Goal: Task Accomplishment & Management: Manage account settings

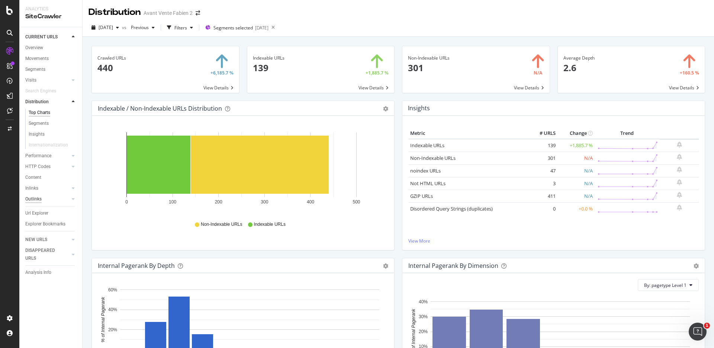
click at [37, 198] on div "Outlinks" at bounding box center [33, 199] width 16 height 8
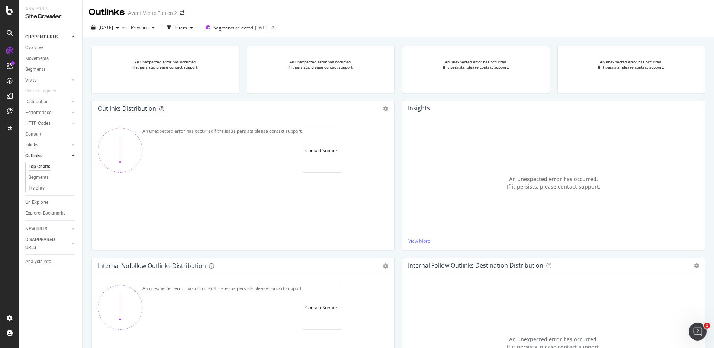
click at [398, 94] on div "An unexpected error has occurred. If it persists, please contact support." at bounding box center [476, 73] width 156 height 55
click at [398, 96] on div "An unexpected error has occurred. If it persists, please contact support." at bounding box center [476, 73] width 156 height 55
click at [278, 29] on icon at bounding box center [273, 27] width 9 height 10
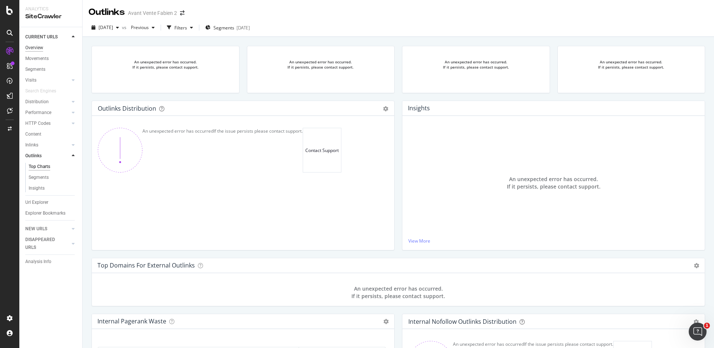
click at [41, 49] on div "Overview" at bounding box center [34, 48] width 18 height 8
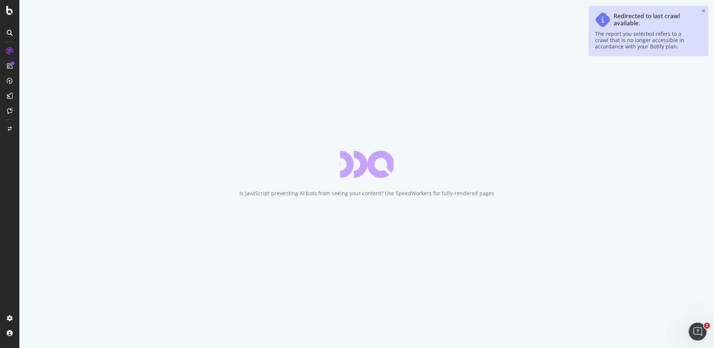
drag, startPoint x: 704, startPoint y: 12, endPoint x: 690, endPoint y: 12, distance: 14.2
click at [704, 12] on icon "close toast" at bounding box center [703, 11] width 3 height 4
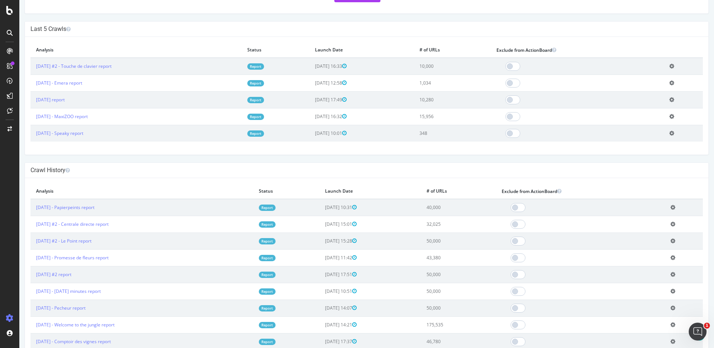
scroll to position [171, 0]
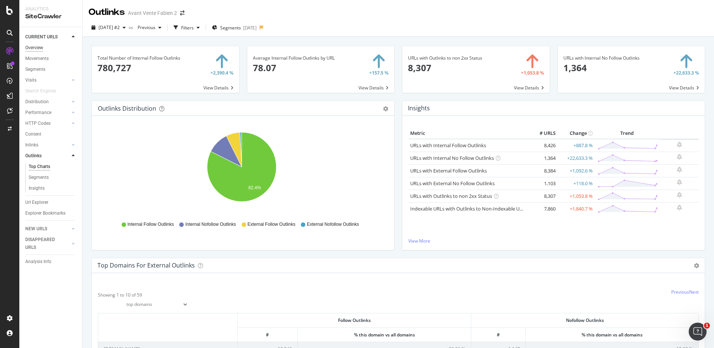
click at [29, 47] on div "Overview" at bounding box center [34, 48] width 18 height 8
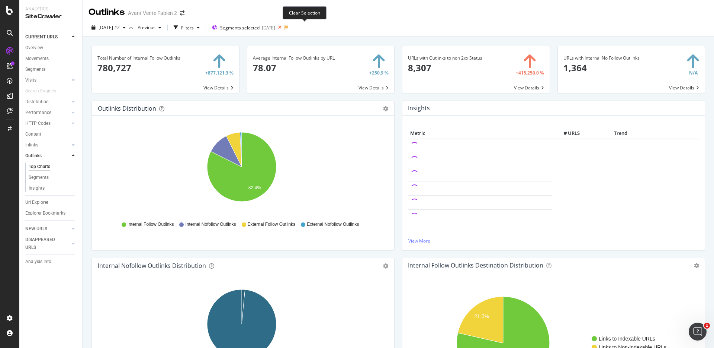
click at [285, 28] on icon at bounding box center [279, 27] width 9 height 10
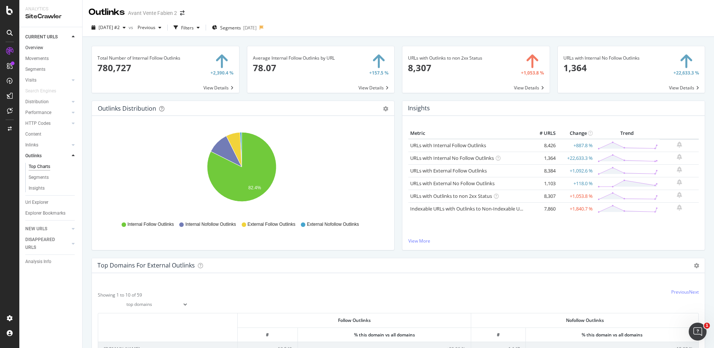
click at [44, 45] on link "Overview" at bounding box center [51, 48] width 52 height 8
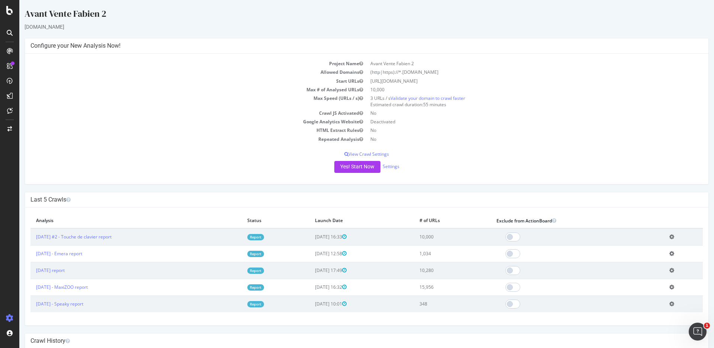
click at [294, 13] on div "Avant Vente Fabien 2" at bounding box center [367, 15] width 685 height 16
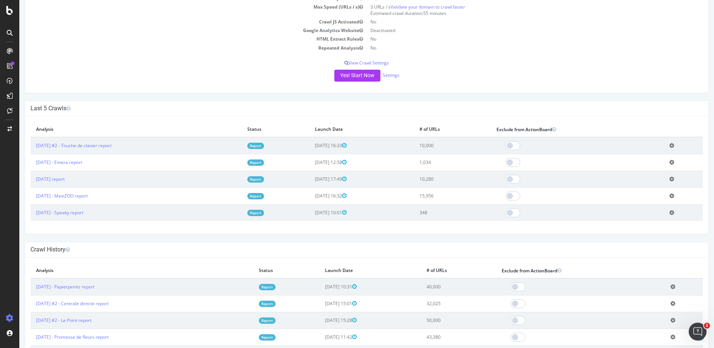
scroll to position [93, 0]
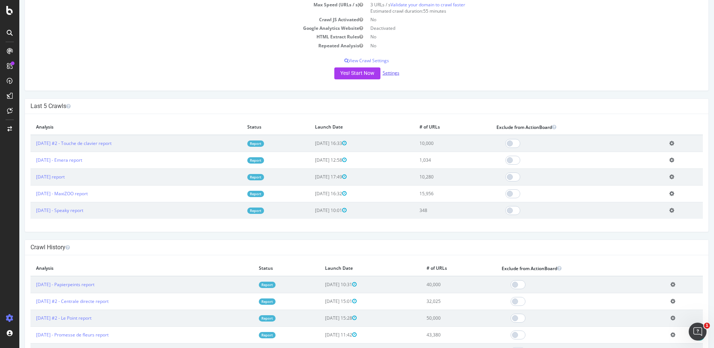
click at [391, 74] on link "Settings" at bounding box center [391, 73] width 17 height 6
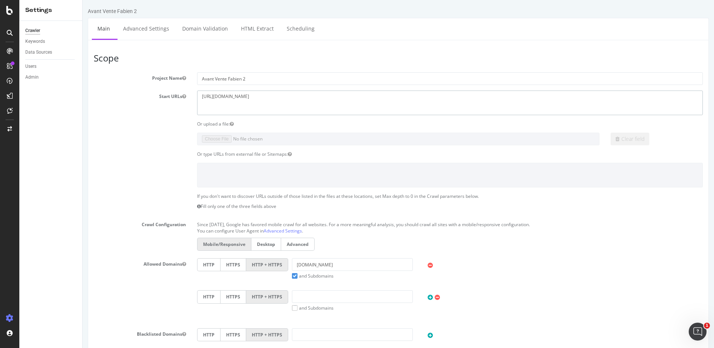
drag, startPoint x: 299, startPoint y: 108, endPoint x: 109, endPoint y: 83, distance: 191.7
click at [109, 83] on section "Project Name Avant Vente Fabien 2 Start URLs https://www.touchedeclavier.com Or…" at bounding box center [398, 225] width 609 height 306
paste textarea "packr.com/"
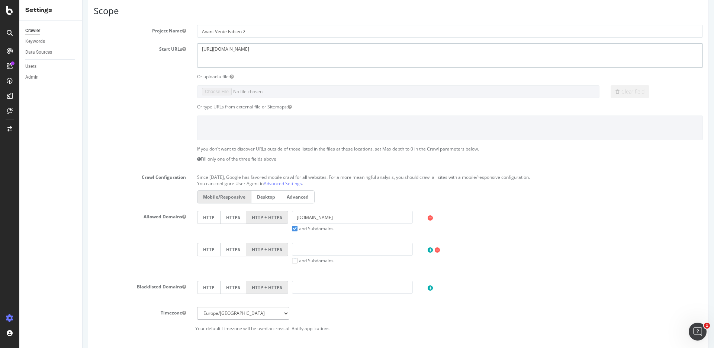
type textarea "https://www.packr.com"
drag, startPoint x: 346, startPoint y: 216, endPoint x: 250, endPoint y: 214, distance: 96.0
click at [250, 214] on div "HTTP HTTPS HTTP + HTTPS touchedeclavier.com and Subdomains User Agent: Mobile D…" at bounding box center [449, 221] width 513 height 21
paste input "https://www.packr.com/"
drag, startPoint x: 322, startPoint y: 218, endPoint x: 290, endPoint y: 208, distance: 33.5
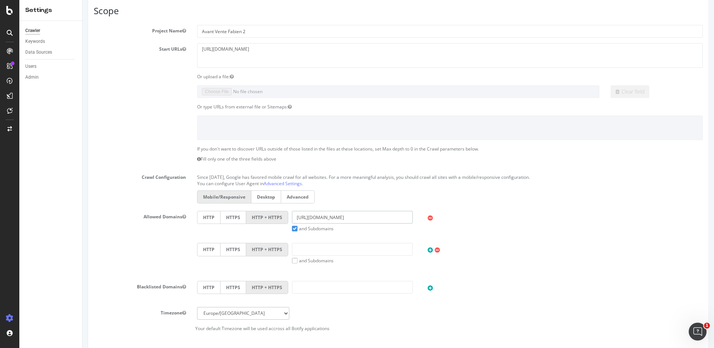
click at [281, 217] on div "HTTP HTTPS HTTP + HTTPS https://www.packr.com/ and Subdomains User Agent: Mobil…" at bounding box center [449, 221] width 513 height 21
click at [353, 216] on input "packr.com/" at bounding box center [352, 217] width 121 height 13
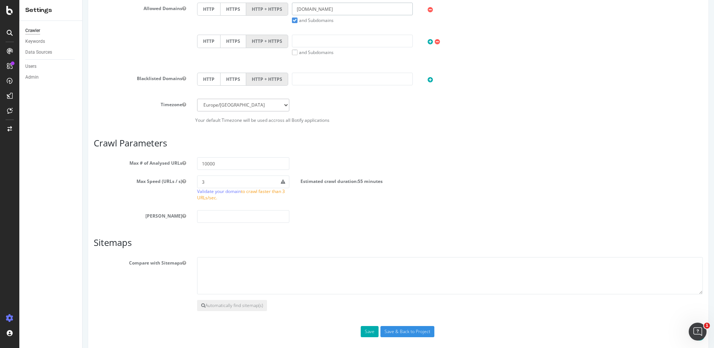
scroll to position [263, 0]
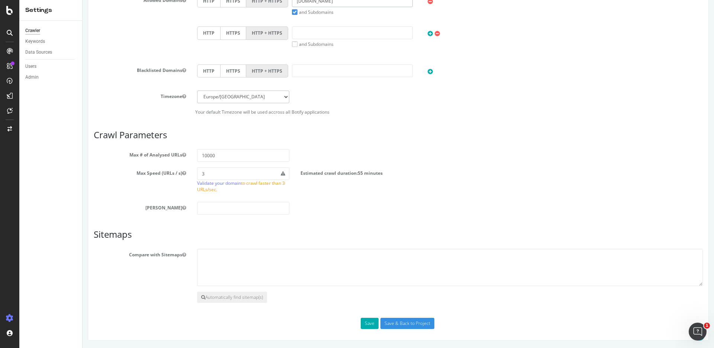
type input "packr.com"
drag, startPoint x: 215, startPoint y: 156, endPoint x: 183, endPoint y: 156, distance: 32.0
click at [183, 156] on div "Max # of Analysed URLs 10000" at bounding box center [398, 155] width 621 height 13
type input "500"
click at [414, 320] on input "Save & Back to Project" at bounding box center [408, 322] width 54 height 11
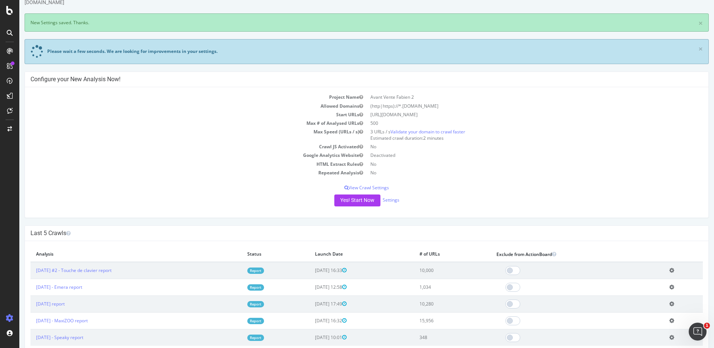
scroll to position [31, 0]
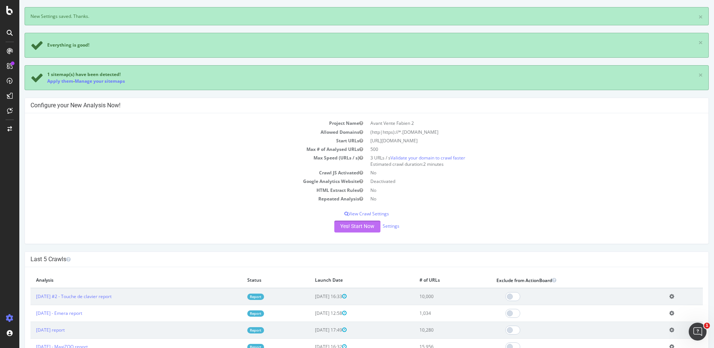
click at [362, 225] on button "Yes! Start Now" at bounding box center [358, 226] width 46 height 12
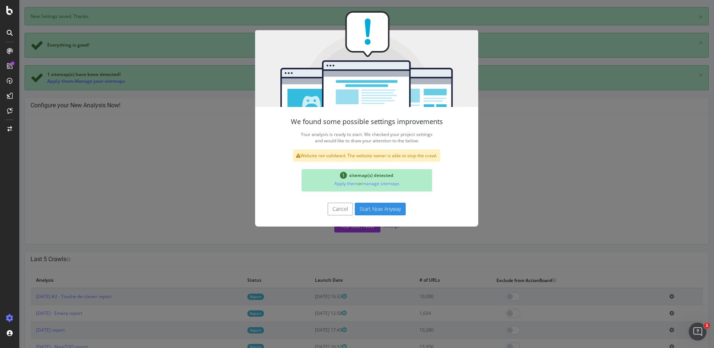
click at [380, 208] on button "Start Now Anyway" at bounding box center [380, 208] width 51 height 13
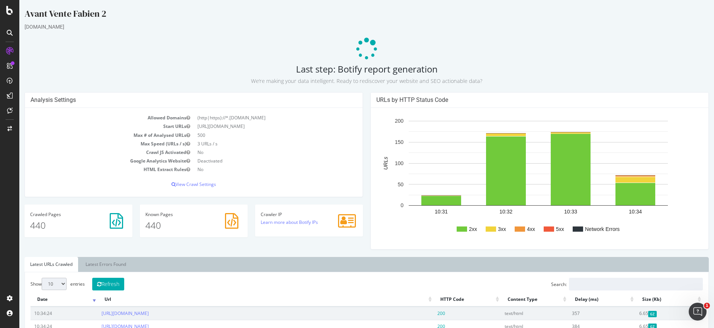
click at [363, 98] on div "Analysis Settings Allowed Domains (http|https)://*.packr.com Start URLs https:/…" at bounding box center [194, 148] width 346 height 112
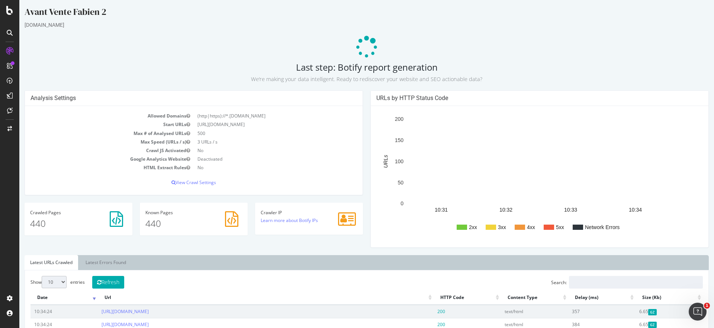
scroll to position [5, 0]
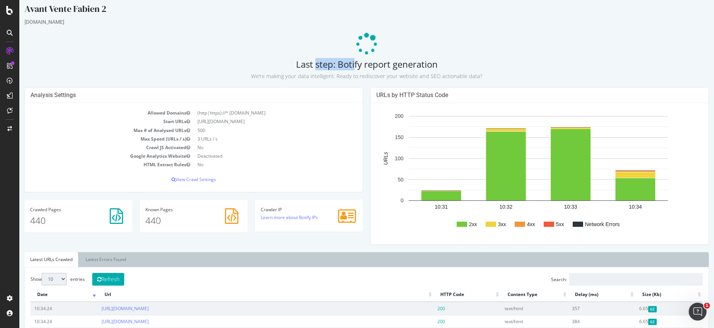
drag, startPoint x: 292, startPoint y: 63, endPoint x: 333, endPoint y: 64, distance: 41.3
click at [333, 64] on h2 "Last step: Botify report generation We’re making your data intelligent. Ready t…" at bounding box center [367, 69] width 685 height 21
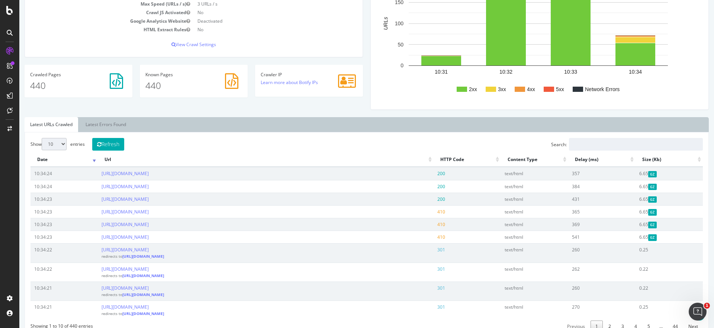
scroll to position [0, 0]
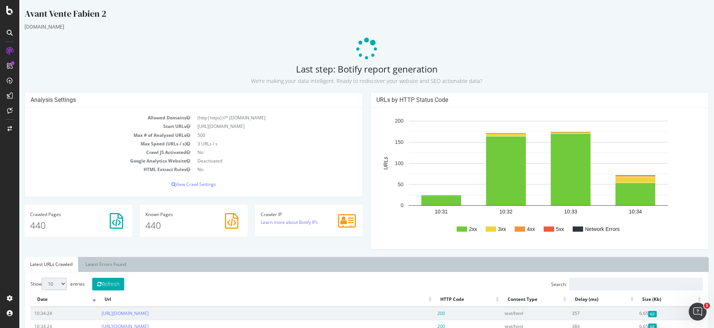
click at [357, 24] on div "packr.com" at bounding box center [367, 26] width 685 height 7
click at [364, 99] on div "Analysis Settings Allowed Domains (http|https)://*.packr.com Start URLs https:/…" at bounding box center [194, 148] width 346 height 112
click at [363, 98] on div "Analysis Settings Allowed Domains (http|https)://*.packr.com Start URLs https:/…" at bounding box center [194, 148] width 346 height 112
click at [364, 47] on icon at bounding box center [367, 49] width 25 height 25
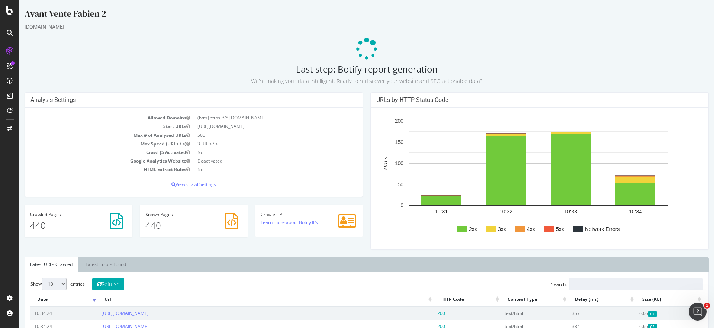
click at [364, 48] on icon at bounding box center [367, 49] width 22 height 22
click at [362, 99] on div "Analysis Settings Allowed Domains (http|https)://*.packr.com Start URLs https:/…" at bounding box center [194, 148] width 346 height 112
click at [363, 47] on icon at bounding box center [367, 49] width 28 height 28
click at [362, 48] on icon at bounding box center [367, 49] width 22 height 22
click at [367, 98] on div "URLs by HTTP Status Code 2xx 3xx 4xx 5xx Network Errors 10:31 10:32 10:33 10:34…" at bounding box center [540, 174] width 346 height 165
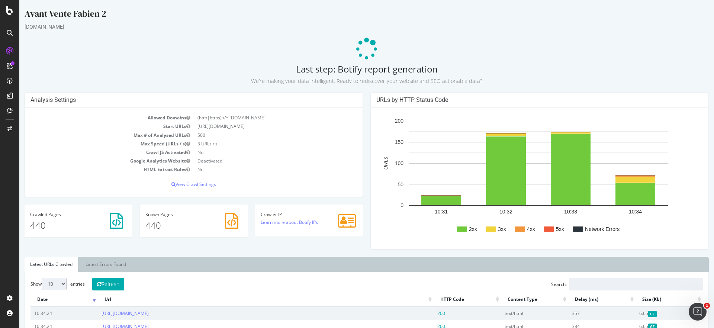
click at [363, 47] on icon at bounding box center [367, 49] width 26 height 26
click at [363, 47] on icon at bounding box center [367, 49] width 22 height 22
click at [367, 98] on div "URLs by HTTP Status Code 2xx 3xx 4xx 5xx Network Errors 10:31 10:32 10:33 10:34…" at bounding box center [540, 174] width 346 height 165
click at [363, 47] on icon at bounding box center [367, 49] width 22 height 22
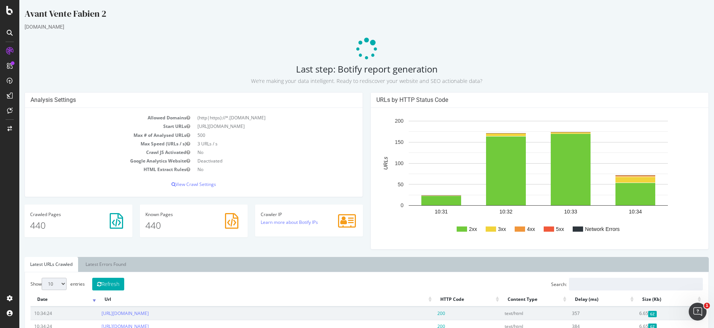
click at [363, 47] on icon at bounding box center [366, 49] width 23 height 23
click at [363, 46] on icon at bounding box center [367, 49] width 22 height 22
click at [363, 47] on icon at bounding box center [367, 49] width 22 height 22
click at [367, 98] on div "URLs by HTTP Status Code 2xx 3xx 4xx 5xx Network Errors 10:31 10:32 10:33 10:34…" at bounding box center [540, 174] width 346 height 165
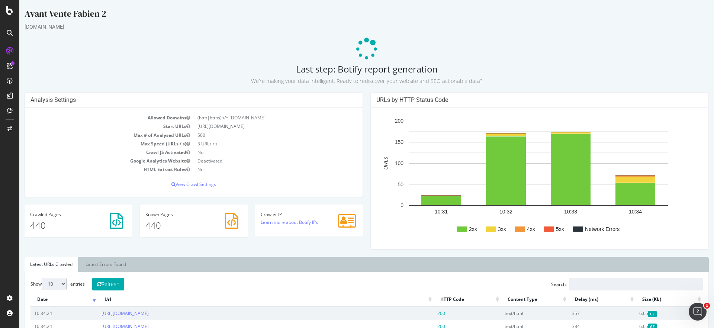
click at [363, 98] on div "Analysis Settings Allowed Domains (http|https)://*.packr.com Start URLs https:/…" at bounding box center [194, 148] width 346 height 112
click at [363, 47] on icon at bounding box center [367, 49] width 22 height 22
click at [367, 99] on div "URLs by HTTP Status Code 2xx 3xx 4xx 5xx Network Errors 10:31 10:32 10:33 10:34…" at bounding box center [540, 174] width 346 height 165
click at [363, 47] on icon at bounding box center [367, 49] width 22 height 22
click at [364, 46] on icon at bounding box center [367, 49] width 22 height 22
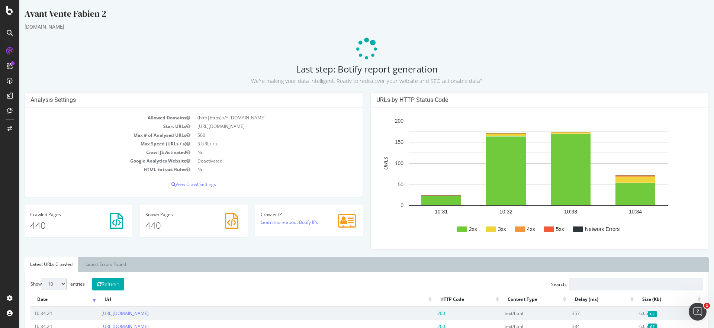
click at [364, 46] on icon at bounding box center [367, 49] width 22 height 22
click at [364, 47] on icon at bounding box center [367, 49] width 22 height 22
click at [367, 98] on div "URLs by HTTP Status Code 2xx 3xx 4xx 5xx Network Errors 10:31 10:32 10:33 10:34…" at bounding box center [540, 174] width 346 height 165
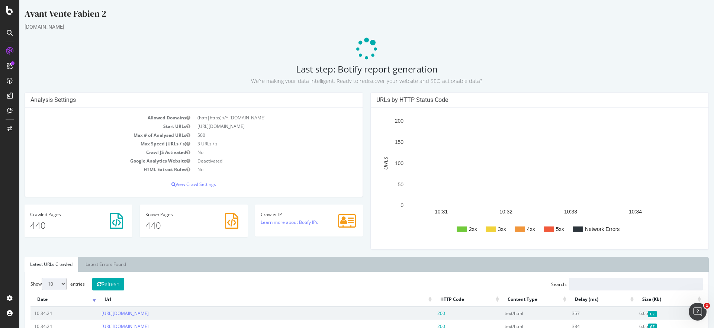
click at [367, 100] on div "URLs by HTTP Status Code 2xx 3xx 4xx 5xx Network Errors 10:31 10:32 10:33 10:34…" at bounding box center [540, 174] width 346 height 165
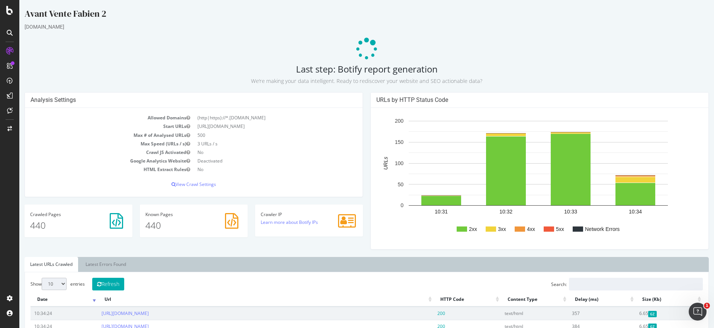
click at [363, 99] on div "Analysis Settings Allowed Domains (http|https)://*.packr.com Start URLs https:/…" at bounding box center [194, 148] width 346 height 112
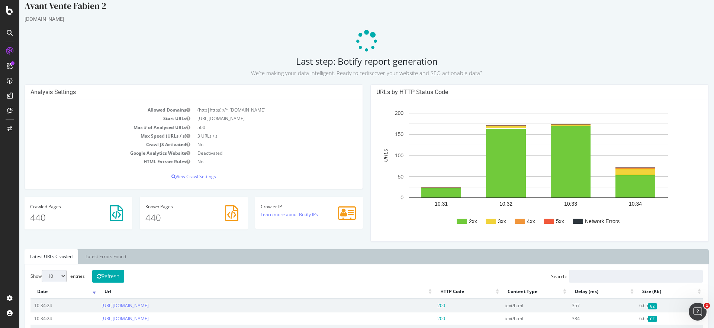
scroll to position [12, 0]
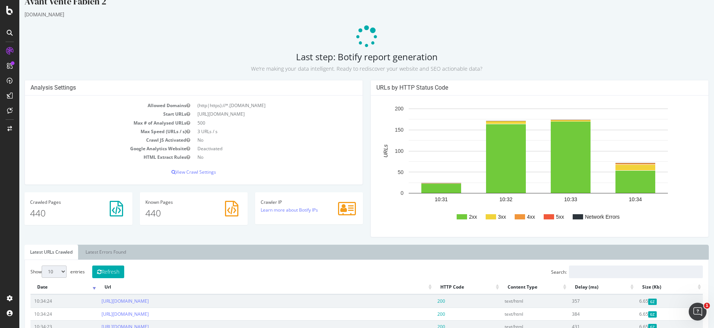
click at [362, 86] on div "Analysis Settings Allowed Domains (http|https)://*.packr.com Start URLs https:/…" at bounding box center [194, 136] width 346 height 112
click at [364, 86] on div "Analysis Settings Allowed Domains (http|https)://*.packr.com Start URLs https:/…" at bounding box center [194, 136] width 346 height 112
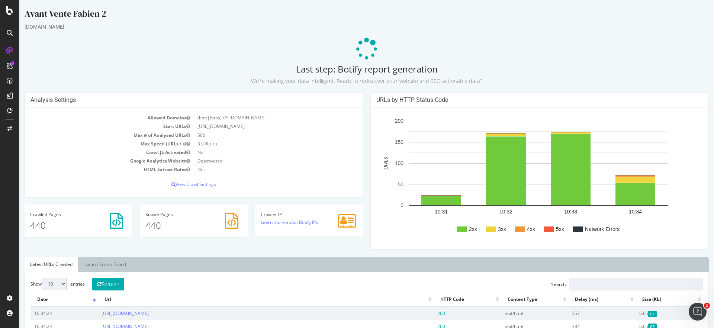
click at [361, 48] on icon at bounding box center [367, 49] width 22 height 22
click at [365, 45] on icon at bounding box center [367, 49] width 22 height 22
click at [363, 47] on icon at bounding box center [366, 49] width 23 height 23
click at [367, 99] on div "URLs by HTTP Status Code 2xx 3xx 4xx 5xx Network Errors 10:31 10:32 10:33 10:34…" at bounding box center [540, 174] width 346 height 165
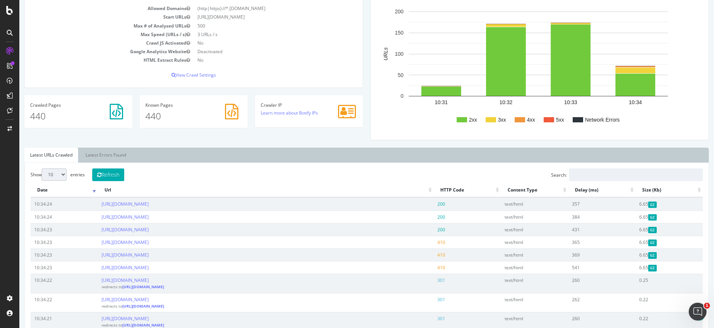
scroll to position [87, 0]
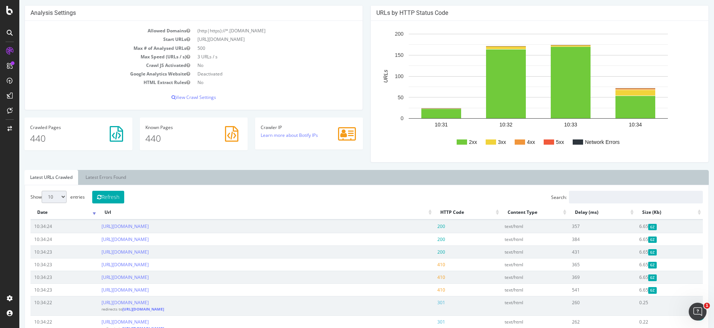
click at [362, 112] on div "Analysis Settings Allowed Domains (http|https)://*.packr.com Start URLs https:/…" at bounding box center [194, 61] width 346 height 112
click at [359, 111] on div "Analysis Settings Allowed Domains (http|https)://*.packr.com Start URLs https:/…" at bounding box center [194, 61] width 346 height 112
click at [367, 110] on div "URLs by HTTP Status Code 2xx 3xx 4xx 5xx Network Errors 10:31 10:32 10:33 10:34…" at bounding box center [540, 87] width 346 height 165
click at [360, 111] on div "Analysis Settings Allowed Domains (http|https)://*.packr.com Start URLs https:/…" at bounding box center [194, 61] width 346 height 112
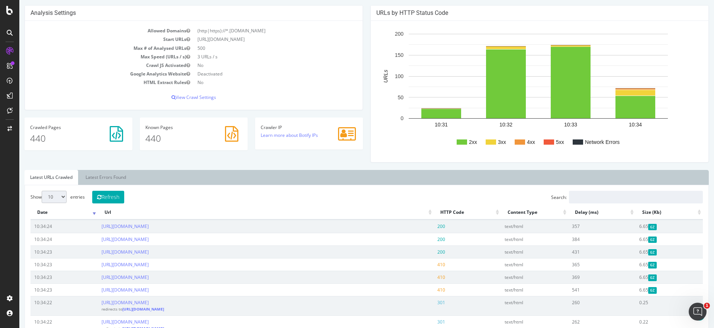
click at [360, 111] on div "Analysis Settings Allowed Domains (http|https)://*.packr.com Start URLs https:/…" at bounding box center [194, 61] width 346 height 112
click at [361, 112] on div "Analysis Settings Allowed Domains (http|https)://*.packr.com Start URLs https:/…" at bounding box center [194, 61] width 346 height 112
click at [362, 112] on div "Analysis Settings Allowed Domains (http|https)://*.packr.com Start URLs https:/…" at bounding box center [194, 61] width 346 height 112
click at [362, 111] on div "Analysis Settings Allowed Domains (http|https)://*.packr.com Start URLs https:/…" at bounding box center [194, 61] width 346 height 112
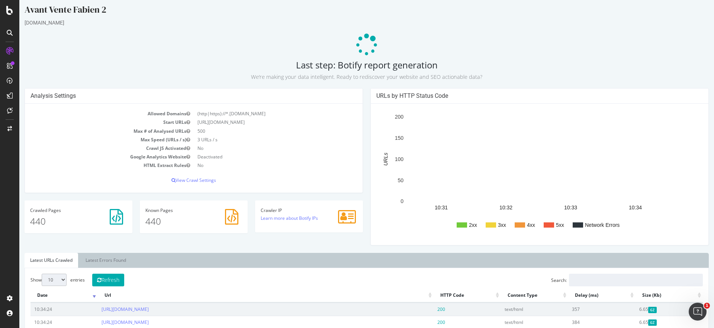
scroll to position [0, 0]
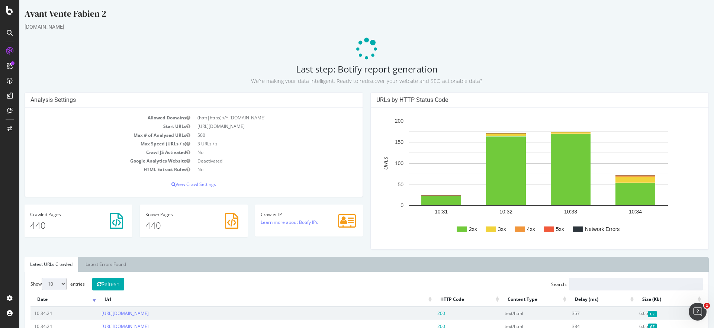
click at [364, 48] on icon at bounding box center [367, 49] width 24 height 24
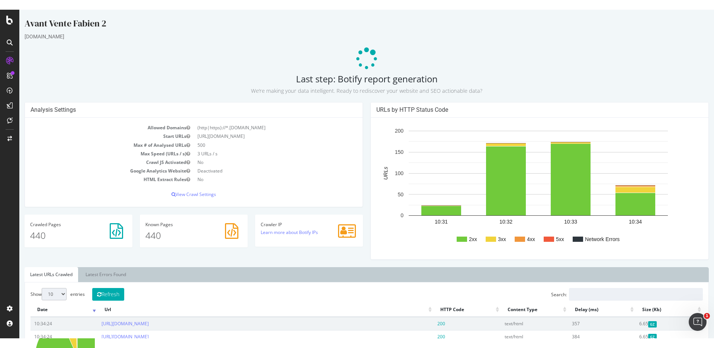
scroll to position [135, 0]
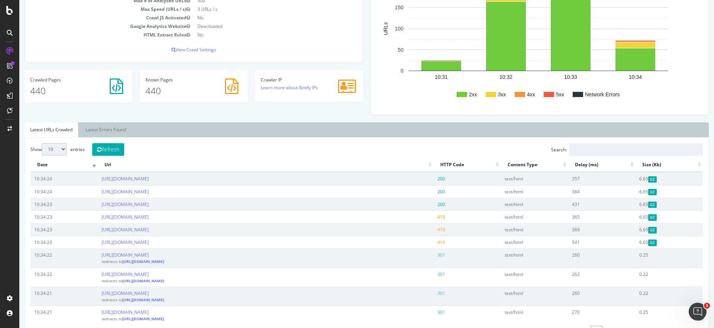
click at [363, 63] on div "Analysis Settings Allowed Domains (http|https)://*.packr.com Start URLs https:/…" at bounding box center [194, 14] width 346 height 112
click at [359, 64] on div "Analysis Settings Allowed Domains (http|https)://*.packr.com Start URLs https:/…" at bounding box center [194, 14] width 346 height 112
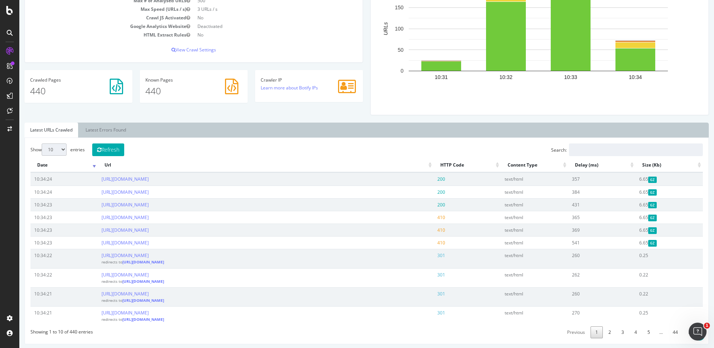
click at [363, 100] on div "Crawler IP Learn more about Botify IPs" at bounding box center [309, 89] width 115 height 39
click at [362, 63] on div "Analysis Settings Allowed Domains (http|https)://*.packr.com Start URLs https:/…" at bounding box center [194, 14] width 346 height 112
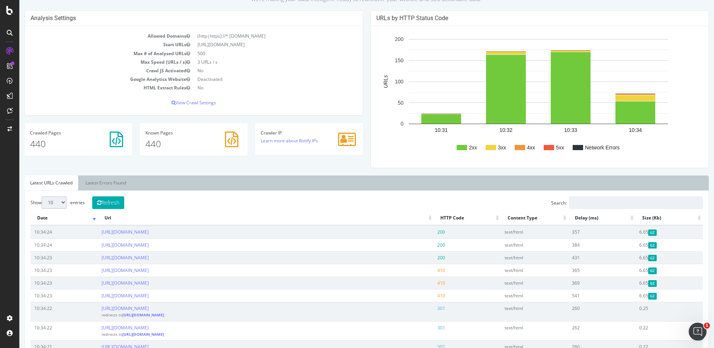
scroll to position [0, 0]
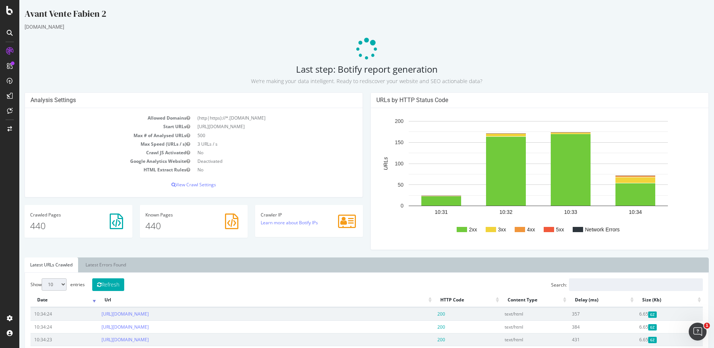
click at [363, 97] on div "Analysis Settings Allowed Domains (http|https)://*.packr.com Start URLs https:/…" at bounding box center [194, 148] width 346 height 112
click at [367, 99] on div "URLs by HTTP Status Code 2xx 3xx 4xx 5xx Network Errors 10:31 10:32 10:33 10:34…" at bounding box center [540, 174] width 346 height 165
click at [367, 102] on div "URLs by HTTP Status Code 2xx 3xx 4xx 5xx Network Errors 10:31 10:32 10:33 10:34…" at bounding box center [540, 174] width 346 height 165
click at [363, 47] on icon at bounding box center [367, 49] width 22 height 22
click at [363, 47] on icon at bounding box center [367, 49] width 29 height 29
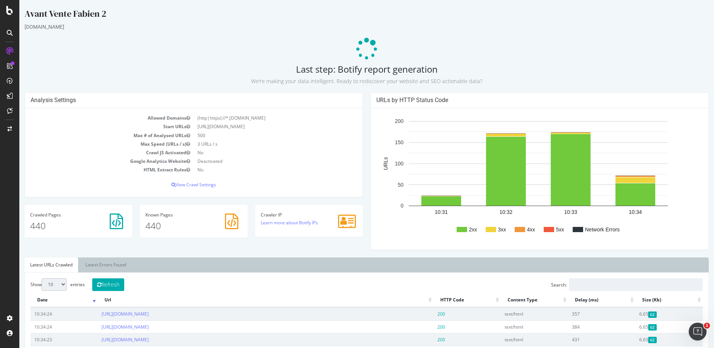
click at [363, 47] on icon at bounding box center [367, 49] width 22 height 22
click at [363, 46] on icon at bounding box center [366, 49] width 23 height 23
click at [367, 100] on div "URLs by HTTP Status Code 2xx 3xx 4xx 5xx Network Errors 10:31 10:32 10:33 10:34…" at bounding box center [540, 174] width 346 height 165
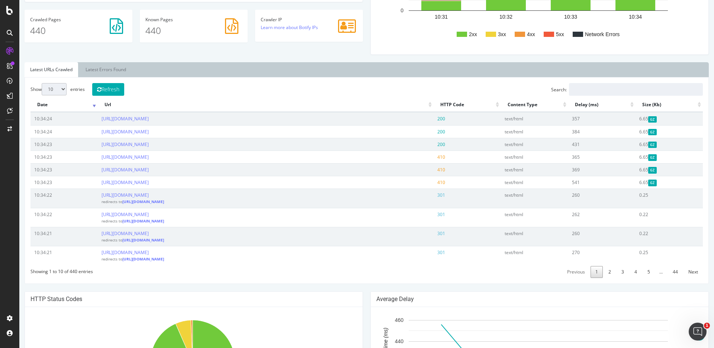
scroll to position [191, 0]
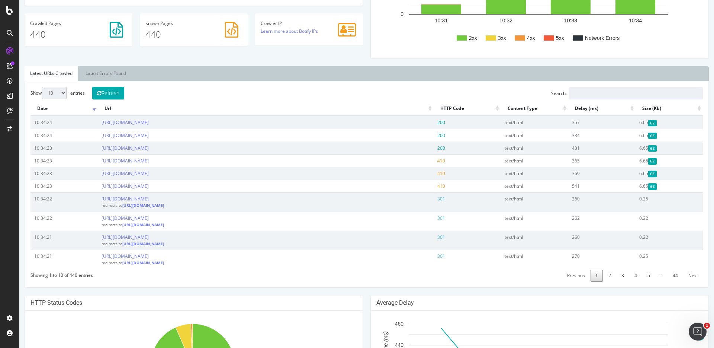
click at [362, 50] on div "Crawler IP Learn more about Botify IPs" at bounding box center [309, 32] width 115 height 39
click at [362, 49] on div "Crawler IP Learn more about Botify IPs" at bounding box center [309, 32] width 115 height 39
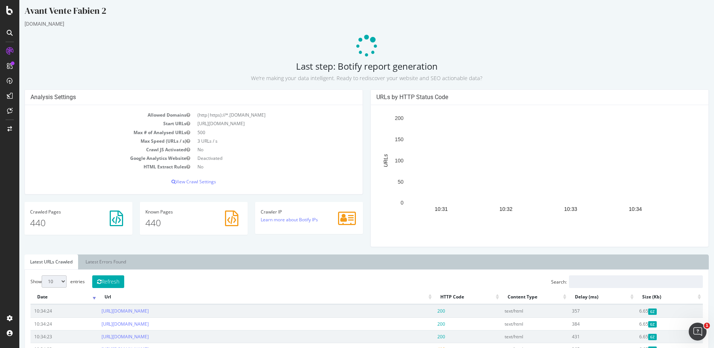
scroll to position [0, 0]
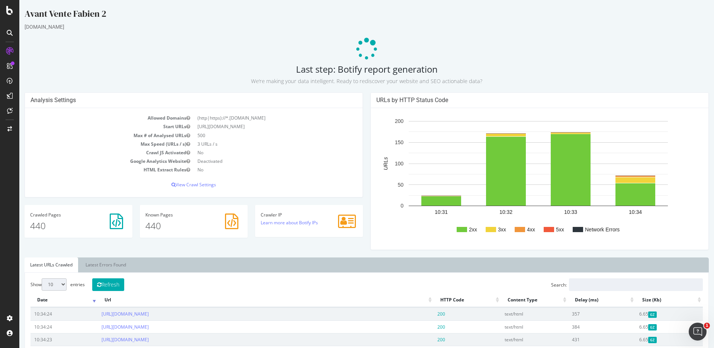
click at [364, 47] on icon at bounding box center [367, 49] width 22 height 22
click at [362, 100] on div "Analysis Settings Allowed Domains (http|https)://*.packr.com Start URLs https:/…" at bounding box center [194, 148] width 346 height 112
click at [363, 99] on div "Analysis Settings Allowed Domains (http|https)://*.packr.com Start URLs https:/…" at bounding box center [194, 148] width 346 height 112
click at [365, 47] on icon at bounding box center [367, 49] width 22 height 22
click at [363, 49] on icon at bounding box center [367, 49] width 22 height 22
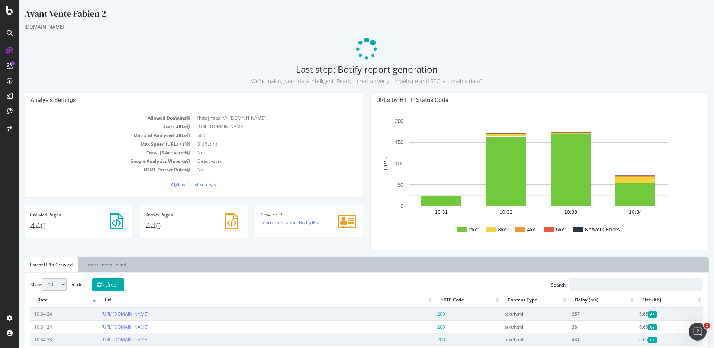
click at [363, 49] on icon at bounding box center [367, 49] width 22 height 22
click at [367, 100] on div "URLs by HTTP Status Code 2xx 3xx 4xx 5xx Network Errors 10:31 10:32 10:33 10:34…" at bounding box center [540, 174] width 346 height 165
click at [364, 49] on icon at bounding box center [367, 49] width 22 height 22
click at [363, 48] on icon at bounding box center [367, 49] width 28 height 28
click at [367, 100] on div "URLs by HTTP Status Code 2xx 3xx 4xx 5xx Network Errors 10:31 10:32 10:33 10:34…" at bounding box center [540, 174] width 346 height 165
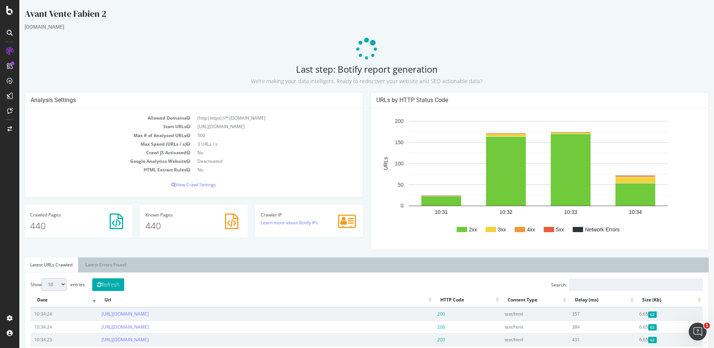
click at [363, 48] on icon at bounding box center [366, 49] width 23 height 23
click at [364, 47] on icon at bounding box center [366, 48] width 25 height 25
click at [363, 47] on icon at bounding box center [367, 49] width 22 height 22
click at [360, 198] on div "Analysis Settings Allowed Domains (http|https)://*.packr.com Start URLs https:/…" at bounding box center [194, 148] width 346 height 112
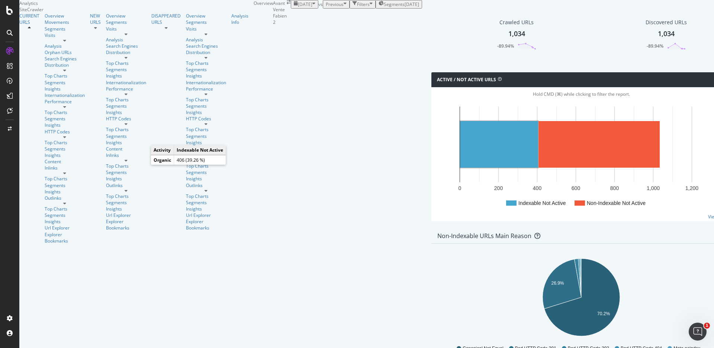
click at [460, 167] on rect "A chart." at bounding box center [499, 144] width 78 height 47
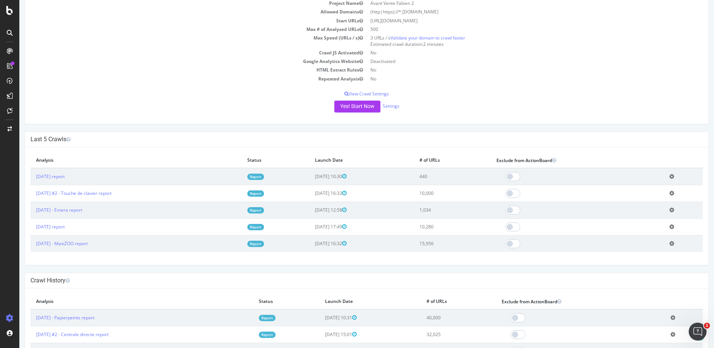
scroll to position [130, 0]
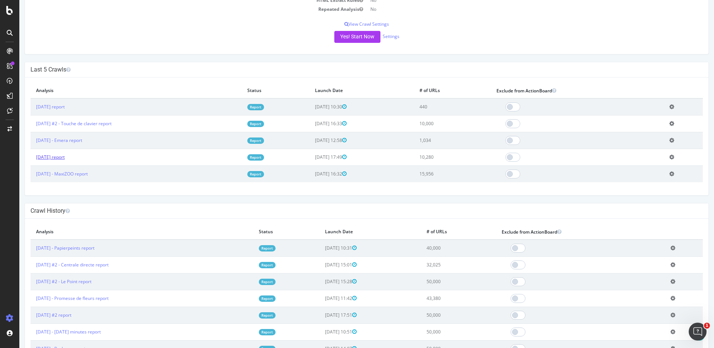
click at [65, 158] on link "[DATE] report" at bounding box center [50, 157] width 29 height 6
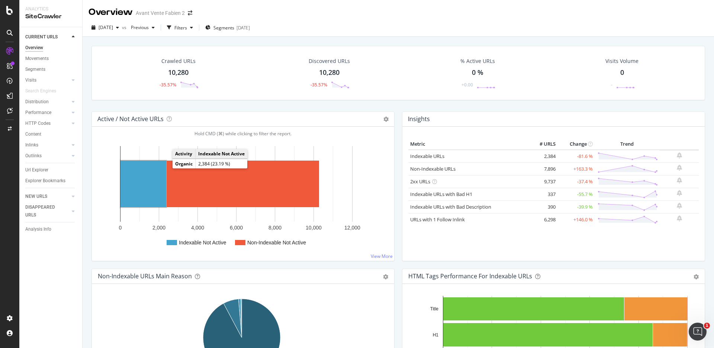
click at [154, 173] on rect "A chart." at bounding box center [144, 183] width 46 height 47
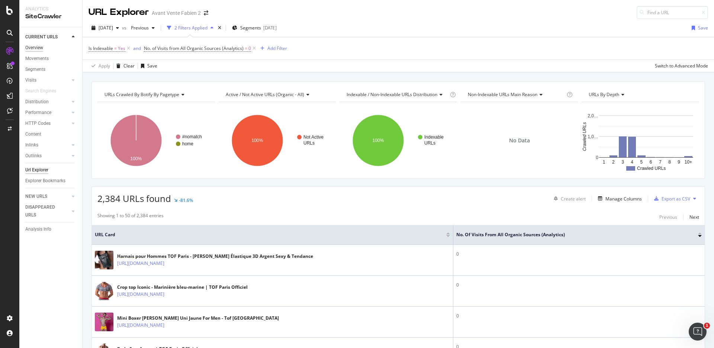
click at [37, 45] on div "Overview" at bounding box center [34, 48] width 18 height 8
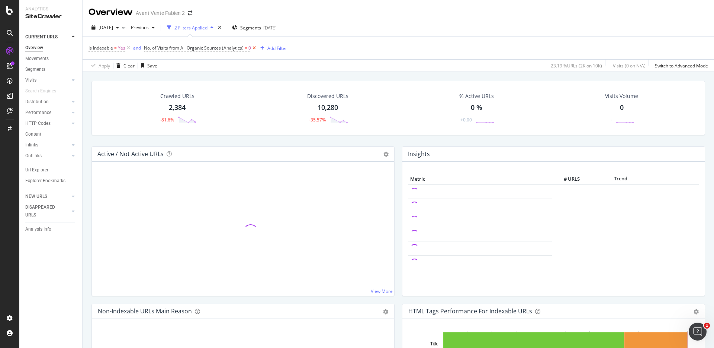
click at [253, 49] on icon at bounding box center [254, 47] width 6 height 7
click at [127, 51] on icon at bounding box center [128, 47] width 6 height 7
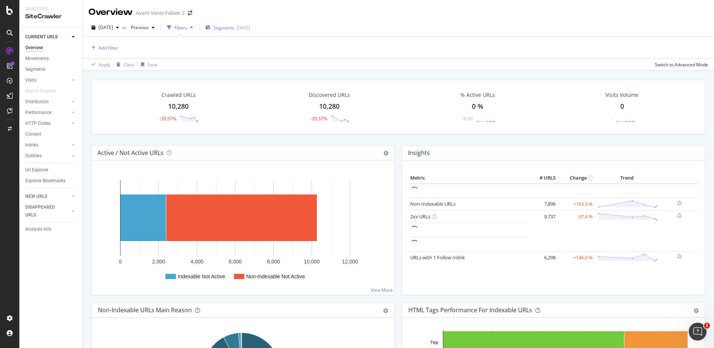
click at [234, 29] on span "Segments" at bounding box center [224, 28] width 21 height 6
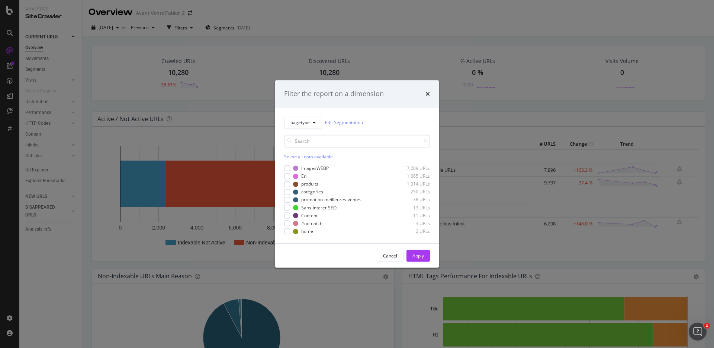
click at [307, 158] on div "Select all data available" at bounding box center [357, 156] width 146 height 6
click at [410, 253] on button "Apply" at bounding box center [418, 256] width 23 height 12
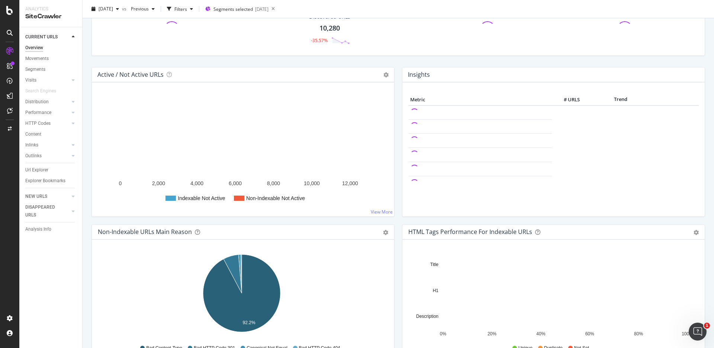
scroll to position [10, 0]
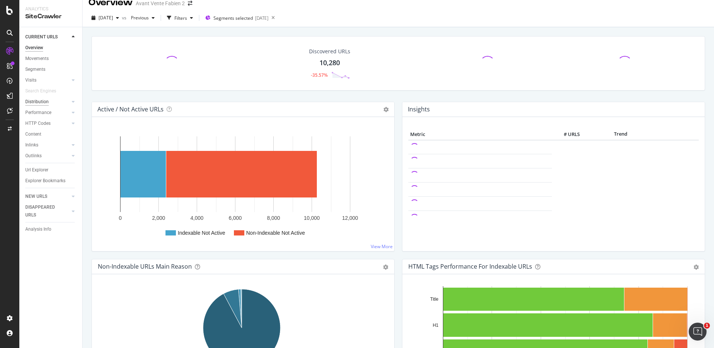
click at [47, 103] on div "Distribution" at bounding box center [36, 102] width 23 height 8
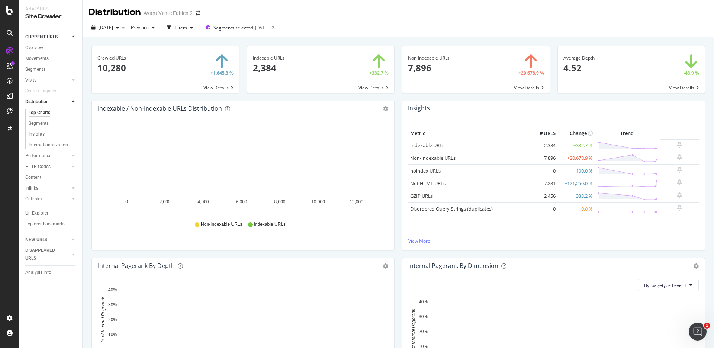
scroll to position [214, 0]
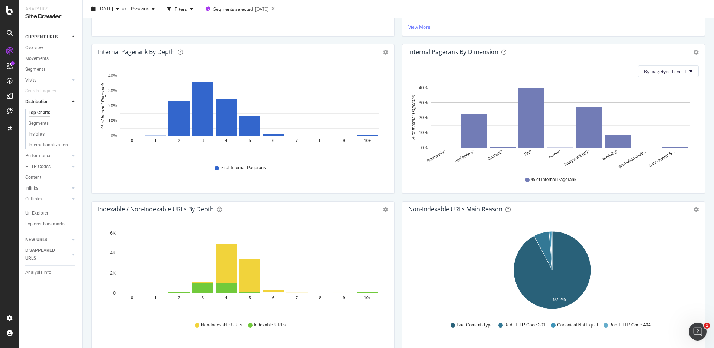
click at [398, 195] on div "Internal Pagerank By Dimension Bar (by Value) Bar (by Percentage) Table Export …" at bounding box center [553, 122] width 311 height 157
click at [394, 194] on div "Internal Pagerank by Depth Bar (by Value) Bar (by Percentage) Table Export as C…" at bounding box center [243, 122] width 311 height 157
click at [395, 194] on div "Internal Pagerank by Depth Bar (by Value) Bar (by Percentage) Table Export as C…" at bounding box center [243, 122] width 311 height 157
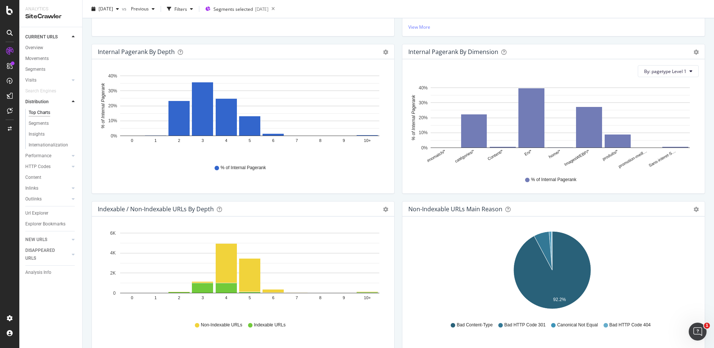
click at [395, 194] on div "Internal Pagerank by Depth Bar (by Value) Bar (by Percentage) Table Export as C…" at bounding box center [243, 122] width 311 height 157
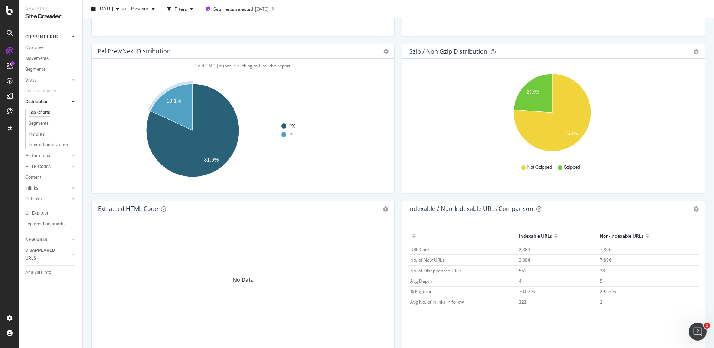
scroll to position [1035, 0]
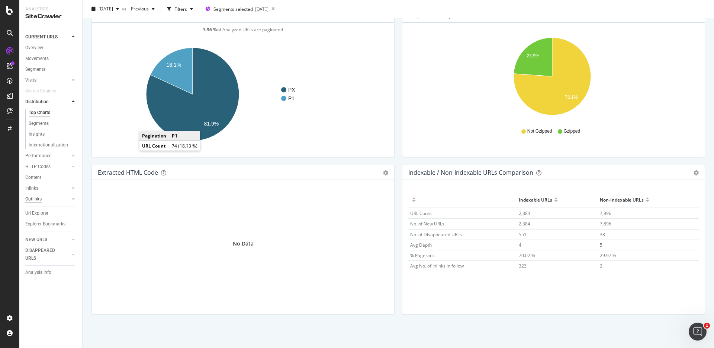
click at [39, 198] on div "Outlinks" at bounding box center [33, 199] width 16 height 8
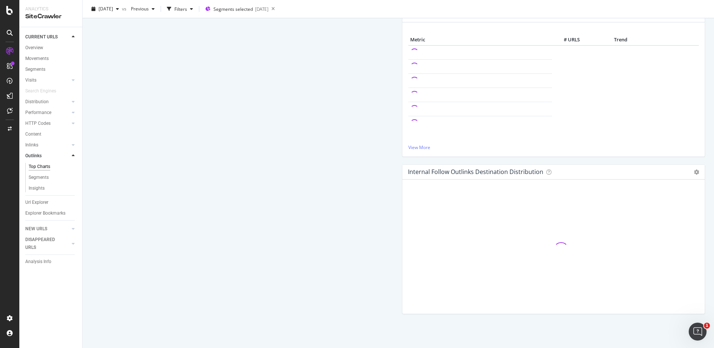
scroll to position [250, 0]
